Goal: Check status: Check status

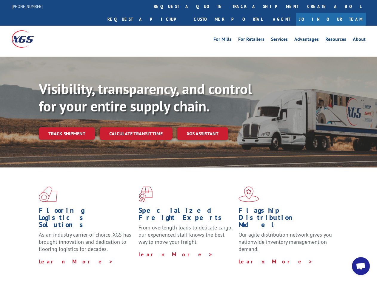
click at [188, 140] on div "Visibility, transparency, and control for your entire supply chain. Track shipm…" at bounding box center [208, 122] width 338 height 83
click at [228, 6] on link "track a shipment" at bounding box center [265, 6] width 75 height 13
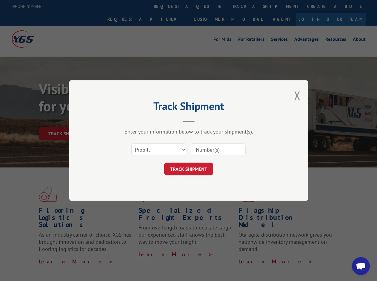
click at [208, 6] on div "Track Shipment Enter your information below to track your shipment(s). Select c…" at bounding box center [188, 140] width 377 height 281
click at [245, 6] on div "Track Shipment Enter your information below to track your shipment(s). Select c…" at bounding box center [188, 140] width 377 height 281
click at [67, 121] on div "Track Shipment Enter your information below to track your shipment(s). Select c…" at bounding box center [188, 140] width 377 height 281
click at [135, 121] on header "Track Shipment" at bounding box center [188, 112] width 179 height 20
click at [203, 121] on header "Track Shipment" at bounding box center [188, 112] width 179 height 20
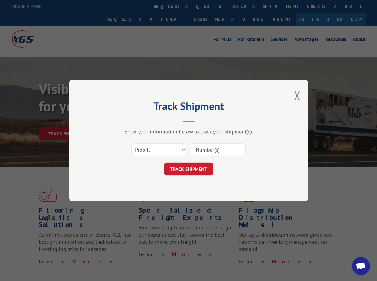
click at [361, 266] on span "Open chat" at bounding box center [361, 267] width 10 height 8
